Goal: Information Seeking & Learning: Find specific page/section

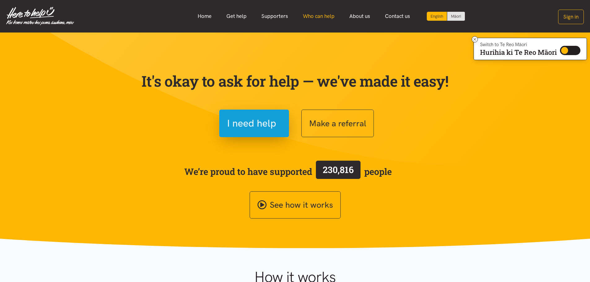
click at [317, 16] on link "Who can help" at bounding box center [318, 16] width 46 height 13
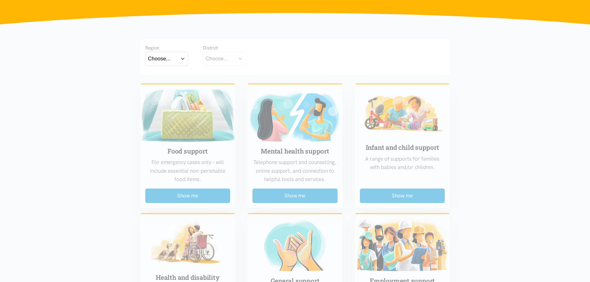
scroll to position [93, 0]
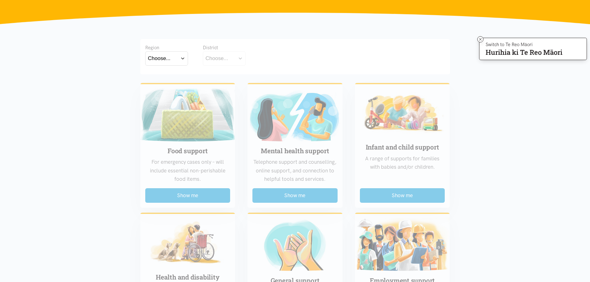
click at [181, 57] on button "Choose..." at bounding box center [166, 58] width 43 height 14
click at [168, 77] on label "Bay of Plenty" at bounding box center [165, 76] width 34 height 8
click at [0, 0] on input "Bay of Plenty" at bounding box center [0, 0] width 0 height 0
click at [260, 59] on button "Choose..." at bounding box center [234, 58] width 62 height 14
click at [231, 75] on label "Eastern Bay of Plenty" at bounding box center [233, 76] width 54 height 8
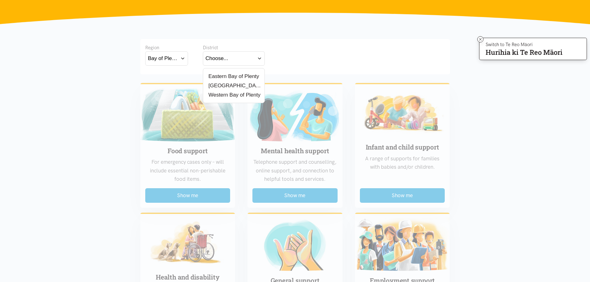
click at [0, 0] on input "Eastern Bay of Plenty" at bounding box center [0, 0] width 0 height 0
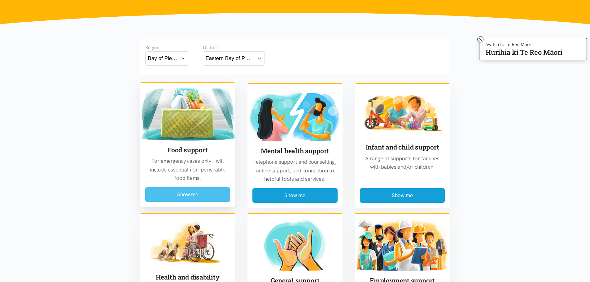
click at [177, 194] on button "Show me" at bounding box center [187, 194] width 85 height 15
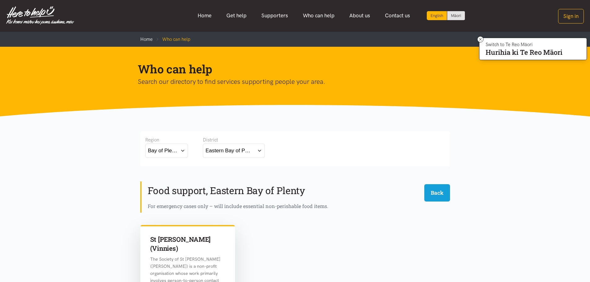
scroll to position [0, 0]
